Goal: Communication & Community: Participate in discussion

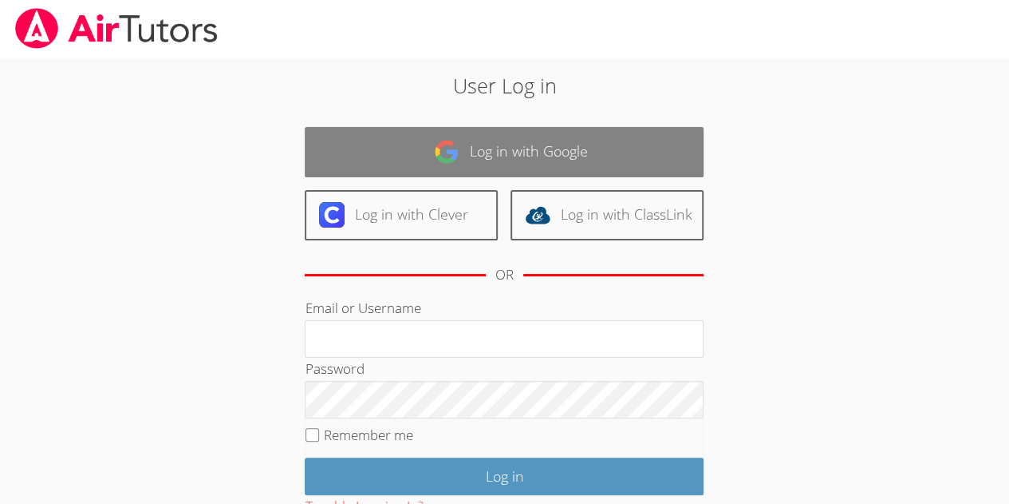
click at [476, 166] on link "Log in with Google" at bounding box center [504, 152] width 399 height 50
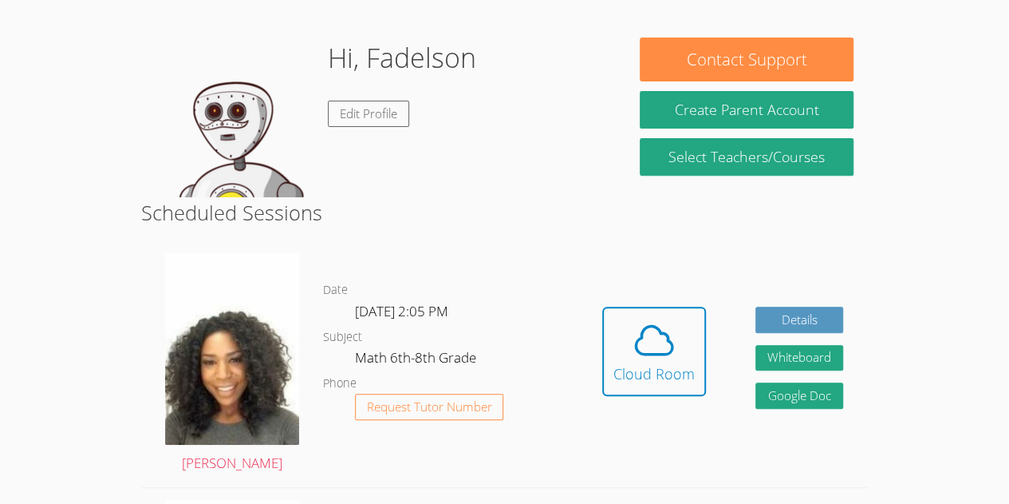
scroll to position [243, 0]
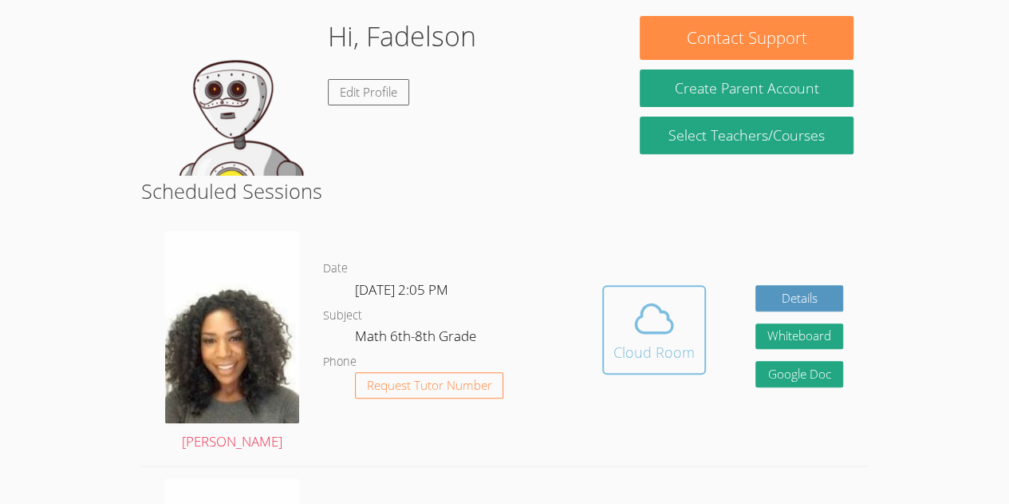
click at [654, 346] on div "Cloud Room" at bounding box center [654, 352] width 81 height 22
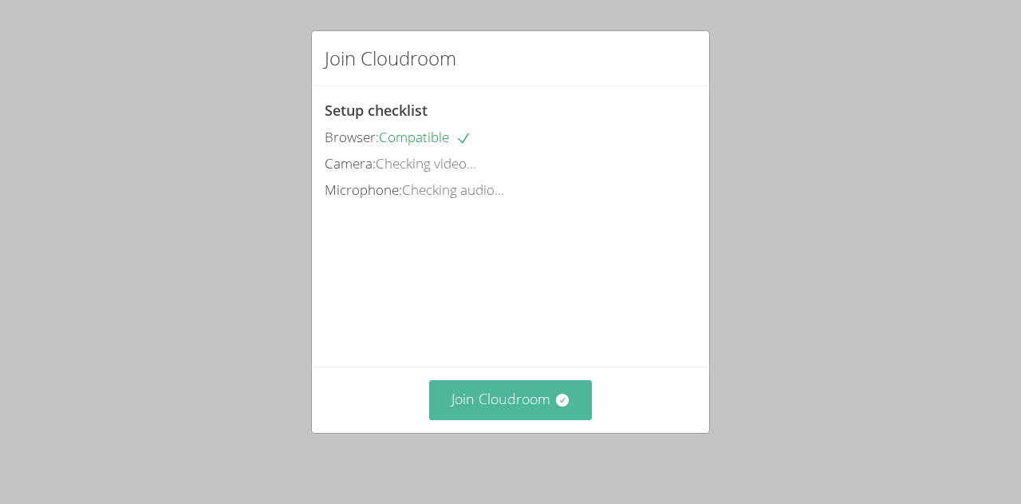
click at [503, 405] on button "Join Cloudroom" at bounding box center [511, 399] width 164 height 39
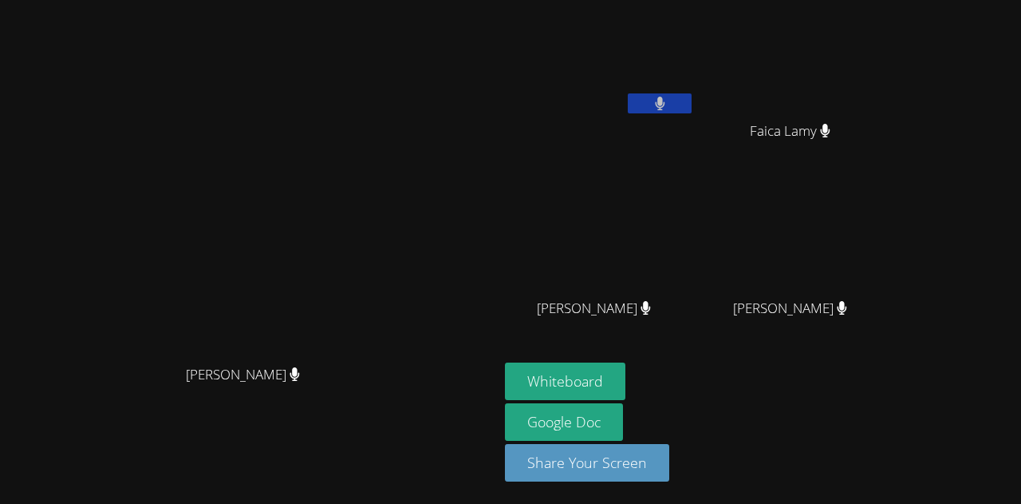
drag, startPoint x: 771, startPoint y: 229, endPoint x: 855, endPoint y: 243, distance: 85.8
click at [855, 243] on div "Fadelson Revolte Faica Lamy Faica Lamy Leynie Delva Leynie Delva Dawenska Titus…" at bounding box center [698, 180] width 386 height 348
drag, startPoint x: 257, startPoint y: 410, endPoint x: 370, endPoint y: 406, distance: 113.4
click at [367, 409] on div "Michelle Dupin" at bounding box center [249, 389] width 486 height 64
click at [383, 393] on div "Michelle Dupin" at bounding box center [249, 389] width 486 height 64
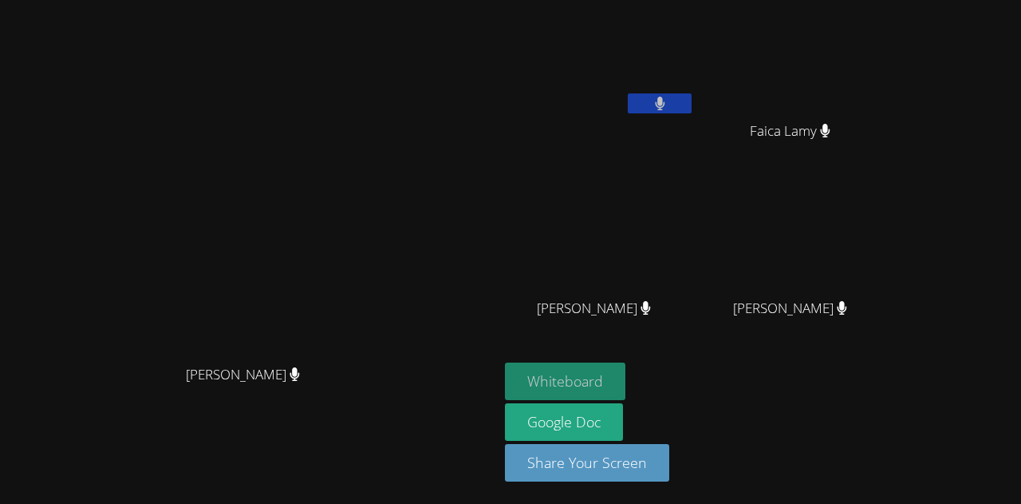
click at [626, 376] on button "Whiteboard" at bounding box center [565, 381] width 120 height 38
click at [666, 103] on icon at bounding box center [660, 104] width 10 height 14
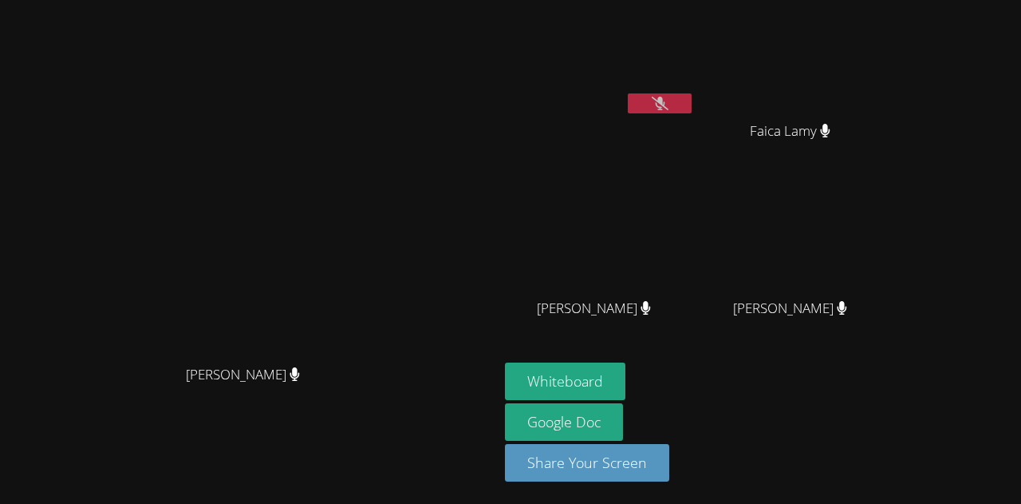
click at [669, 103] on icon at bounding box center [660, 104] width 17 height 14
drag, startPoint x: 741, startPoint y: 92, endPoint x: 786, endPoint y: -26, distance: 126.6
click at [786, 0] on html "Michelle Dupin Michelle Dupin Fadelson Revolte Faica Lamy Faica Lamy Leynie Del…" at bounding box center [510, 252] width 1021 height 504
click at [369, 170] on video at bounding box center [249, 220] width 239 height 274
click at [369, 117] on video at bounding box center [249, 220] width 239 height 274
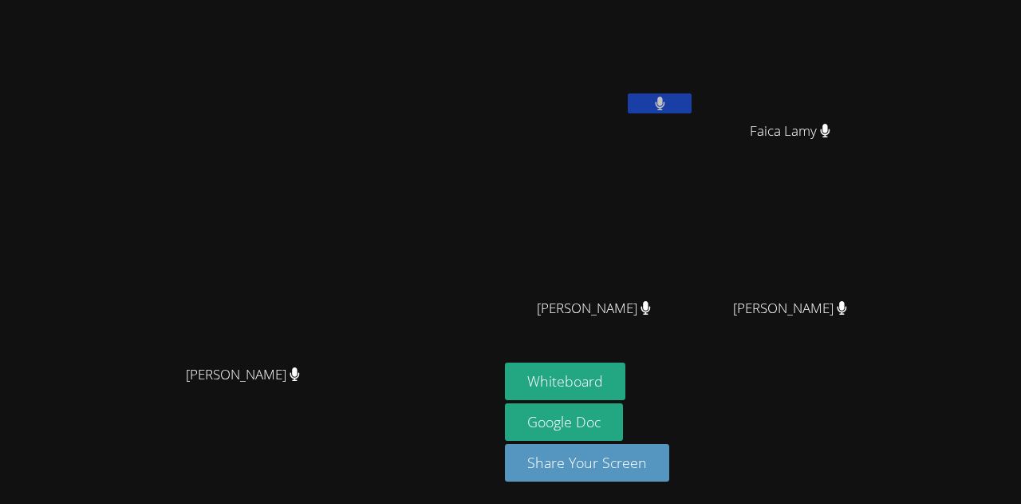
drag, startPoint x: 1021, startPoint y: 101, endPoint x: 977, endPoint y: 103, distance: 43.9
click at [898, 103] on aside "Fadelson Revolte Faica Lamy Faica Lamy Leynie Delva Leynie Delva Dawenska Titus…" at bounding box center [698, 252] width 399 height 504
click at [626, 389] on button "Whiteboard" at bounding box center [565, 381] width 120 height 38
click at [225, 164] on video at bounding box center [249, 220] width 239 height 274
click at [369, 148] on video at bounding box center [249, 220] width 239 height 274
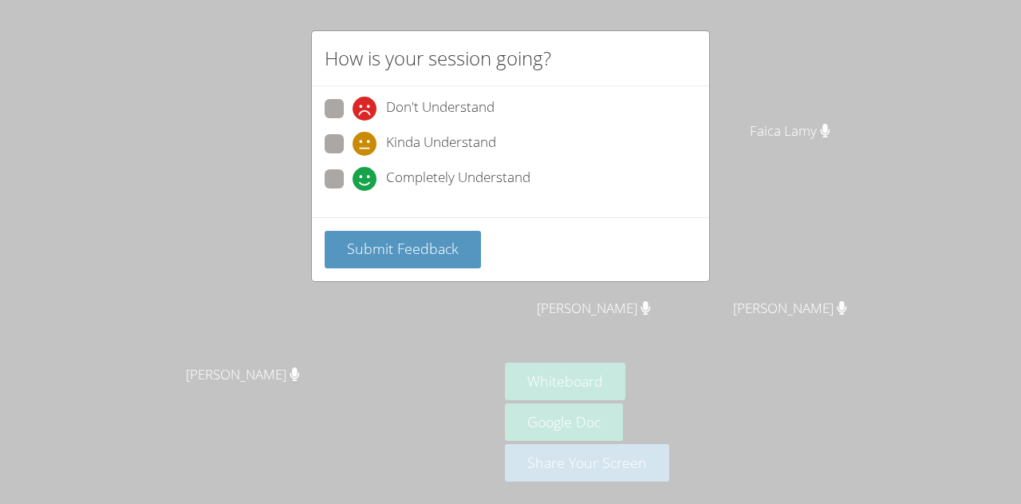
click at [353, 191] on span at bounding box center [353, 191] width 0 height 0
click at [353, 174] on input "Completely Understand" at bounding box center [360, 176] width 14 height 14
radio input "true"
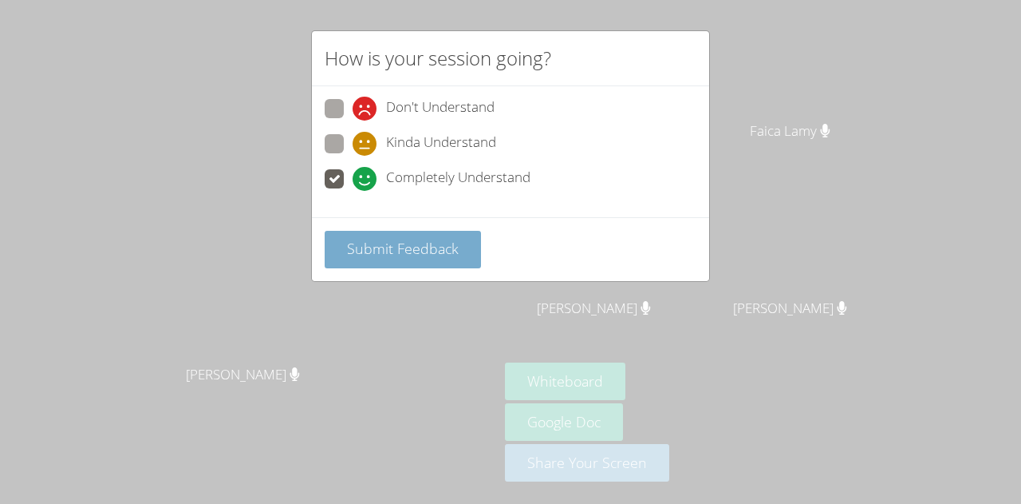
click at [382, 247] on span "Submit Feedback" at bounding box center [403, 248] width 112 height 19
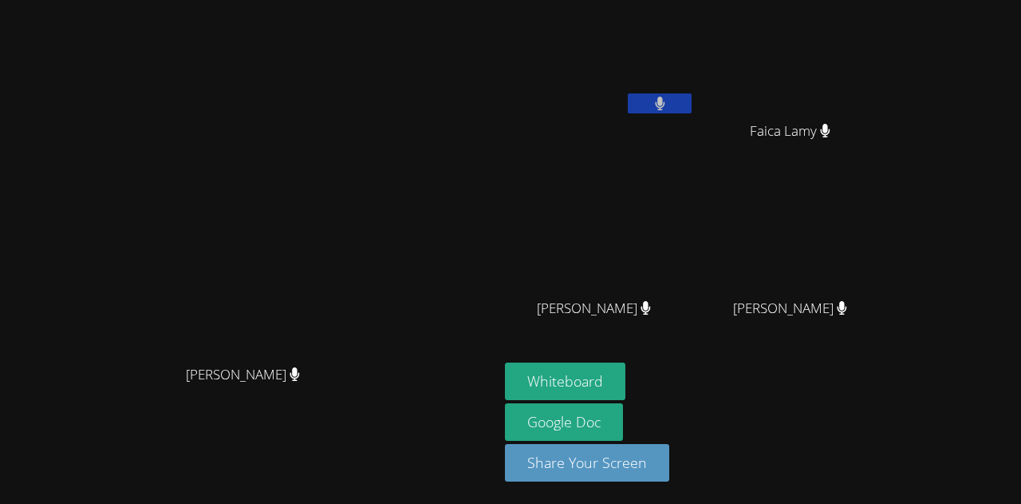
click at [640, 3] on aside "Fadelson Revolte Faica Lamy Faica Lamy Leynie Delva Leynie Delva Dawenska Titus…" at bounding box center [698, 252] width 399 height 504
click at [351, 134] on video at bounding box center [249, 220] width 239 height 274
click at [651, 306] on span "Leynie Delva" at bounding box center [594, 308] width 114 height 23
click at [695, 329] on div "Leynie Delva" at bounding box center [600, 322] width 190 height 64
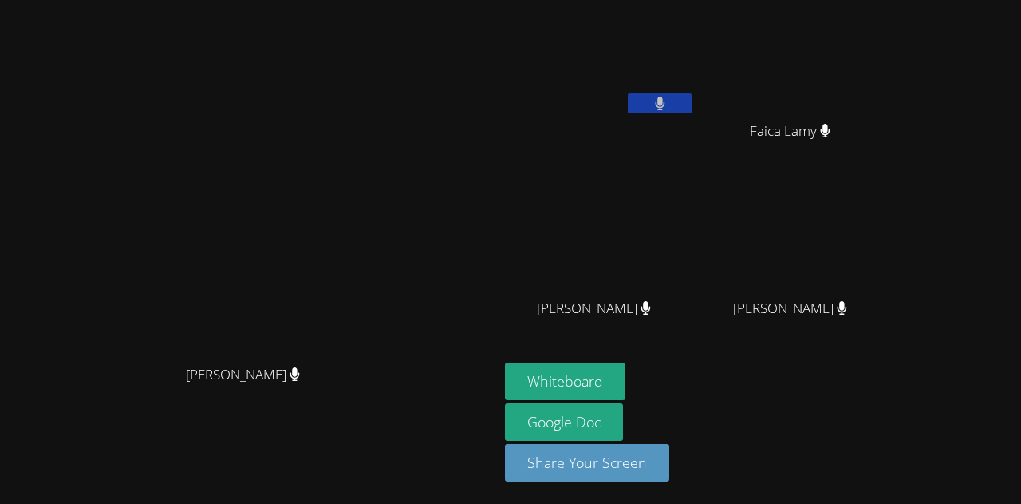
click at [651, 309] on span "Leynie Delva" at bounding box center [594, 308] width 114 height 23
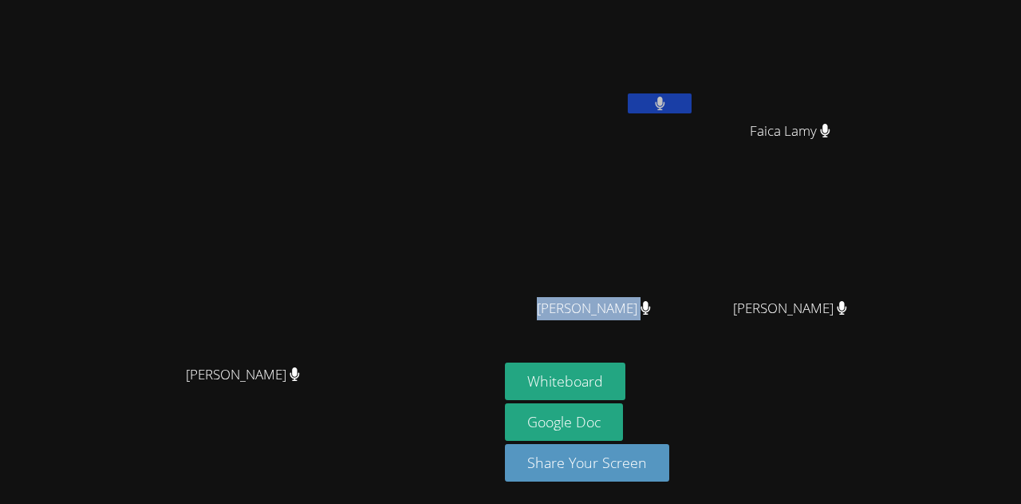
click at [651, 309] on span "Leynie Delva" at bounding box center [594, 308] width 114 height 23
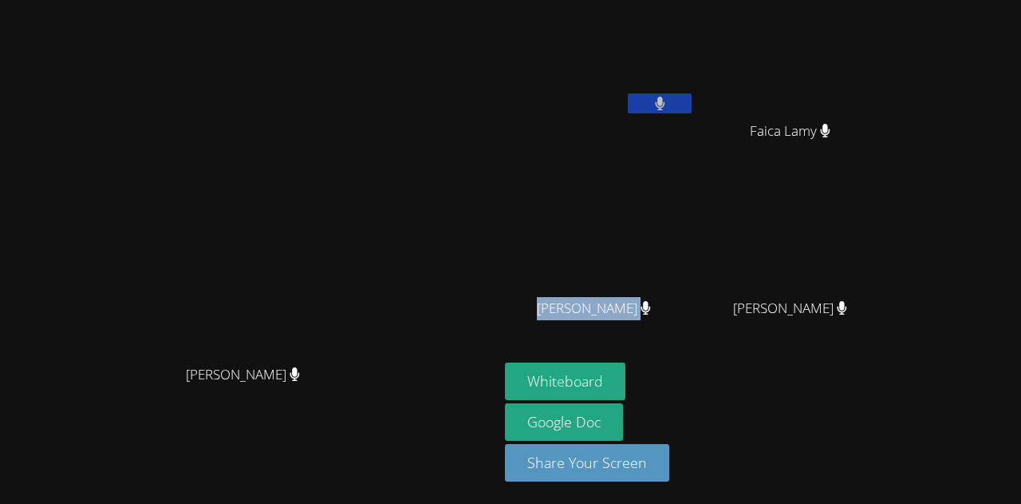
click at [651, 309] on span "Leynie Delva" at bounding box center [594, 308] width 114 height 23
